Goal: Find specific page/section: Find specific page/section

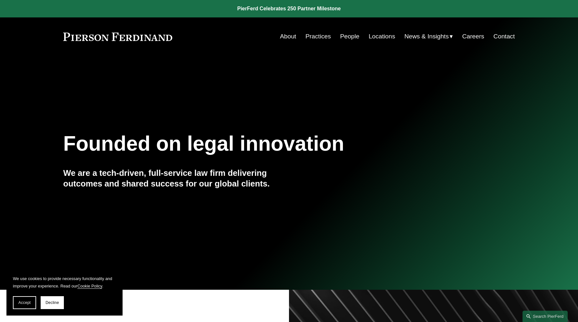
click at [321, 38] on link "Practices" at bounding box center [317, 36] width 25 height 12
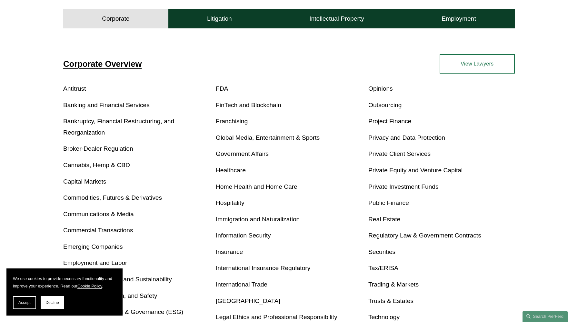
scroll to position [129, 0]
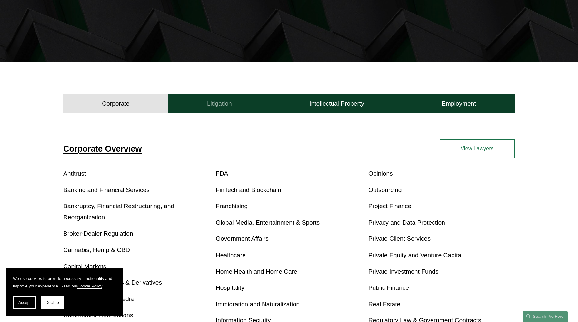
click at [215, 103] on h4 "Litigation" at bounding box center [219, 104] width 25 height 8
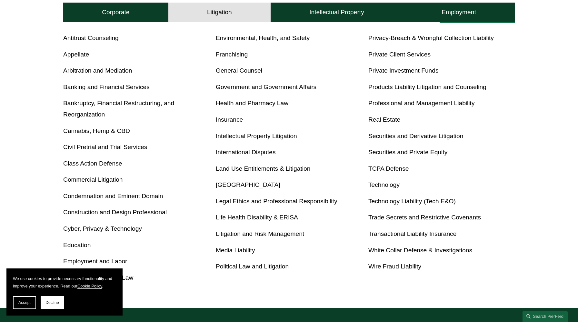
scroll to position [302, 0]
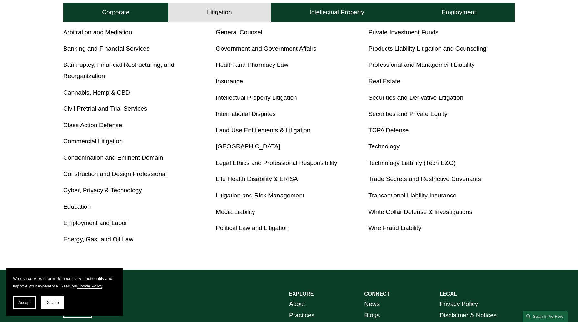
click at [244, 148] on link "Latin America" at bounding box center [248, 146] width 64 height 7
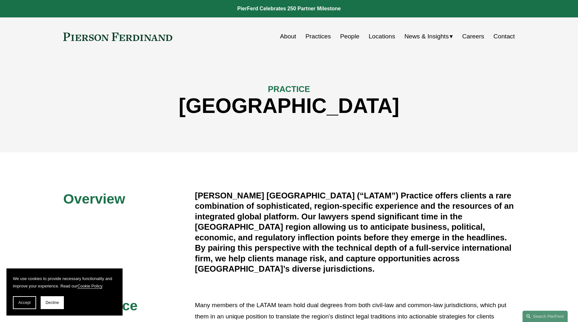
click at [351, 35] on link "People" at bounding box center [349, 36] width 19 height 12
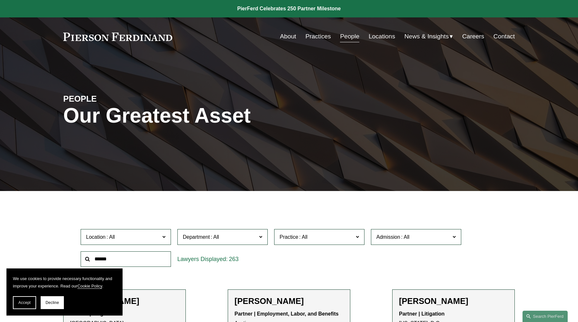
click at [161, 237] on label "Location" at bounding box center [126, 237] width 90 height 16
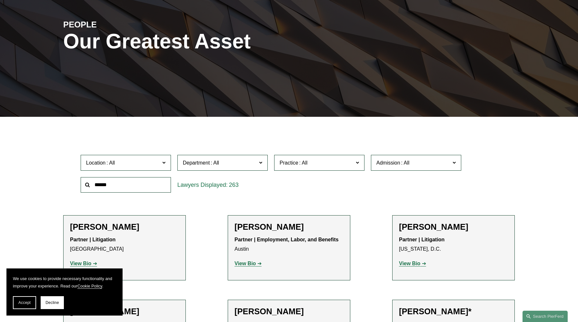
scroll to position [176, 0]
click at [0, 0] on link "[GEOGRAPHIC_DATA]" at bounding box center [0, 0] width 0 height 0
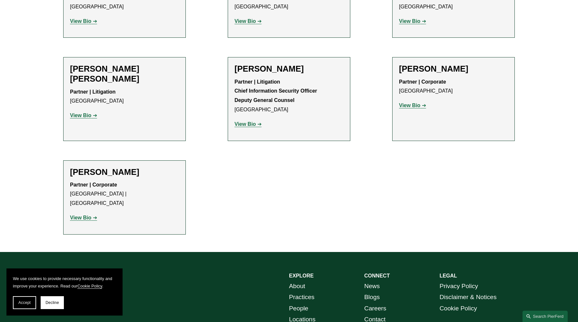
scroll to position [420, 0]
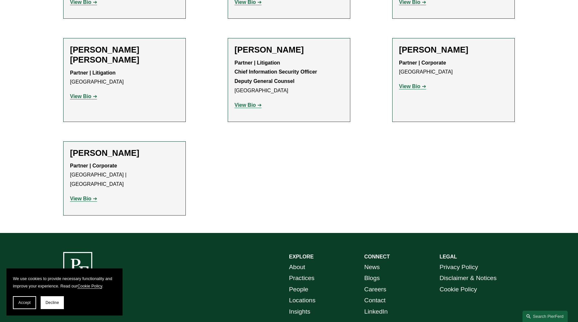
click at [244, 106] on strong "View Bio" at bounding box center [244, 104] width 21 height 5
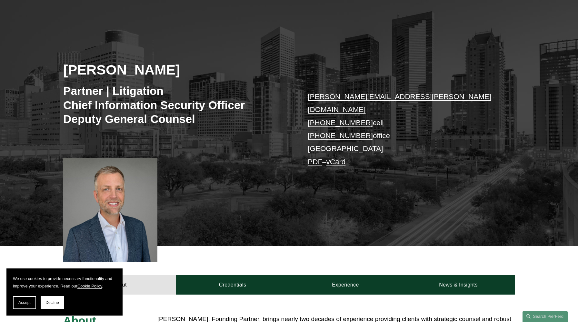
scroll to position [51, 0]
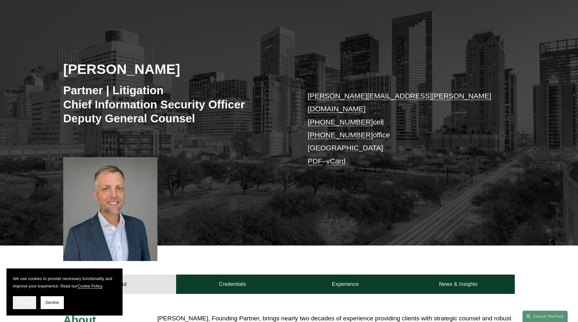
click at [25, 304] on span "Accept" at bounding box center [24, 302] width 12 height 5
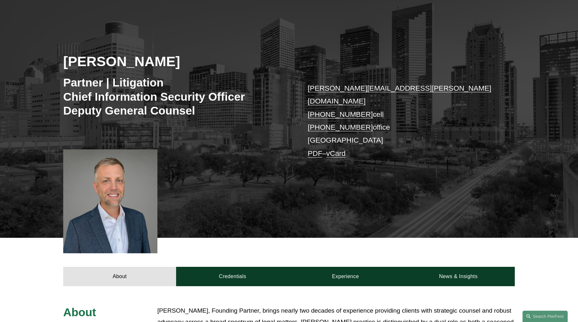
scroll to position [127, 0]
